Goal: Information Seeking & Learning: Check status

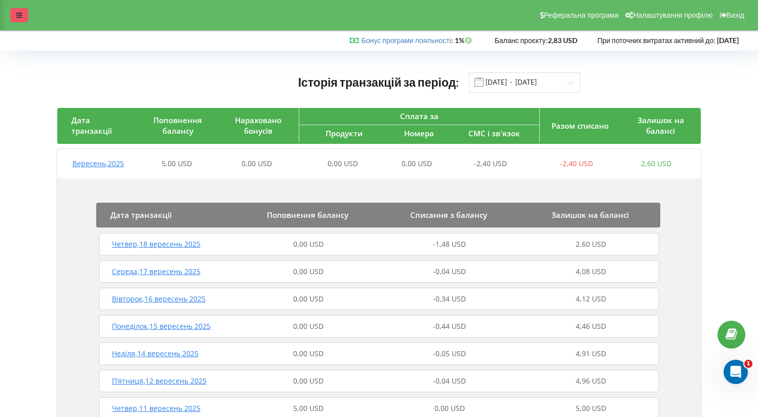
click at [18, 13] on icon at bounding box center [19, 15] width 6 height 7
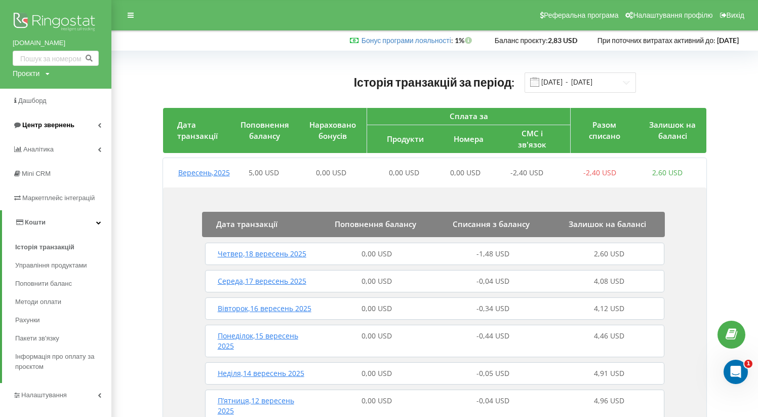
click at [62, 121] on span "Центр звернень" at bounding box center [48, 125] width 52 height 8
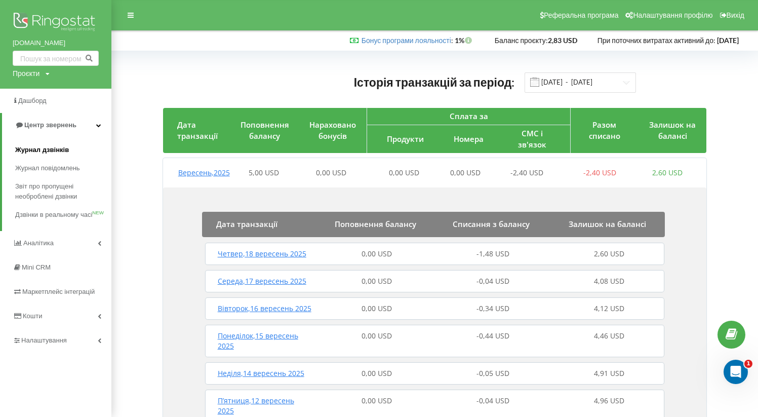
click at [61, 148] on span "Журнал дзвінків" at bounding box center [42, 150] width 54 height 10
